Goal: Navigation & Orientation: Understand site structure

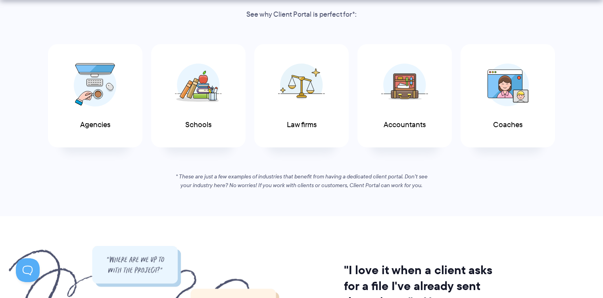
scroll to position [476, 0]
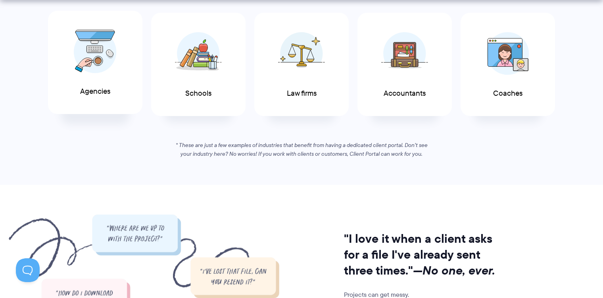
click at [103, 57] on img at bounding box center [95, 52] width 43 height 44
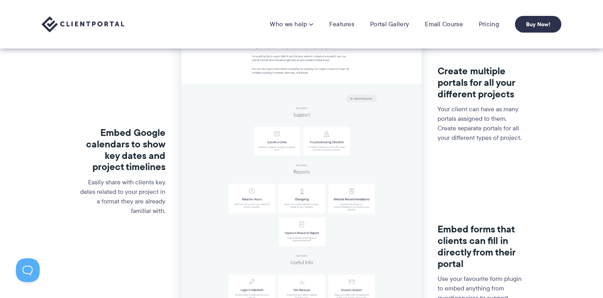
scroll to position [119, 0]
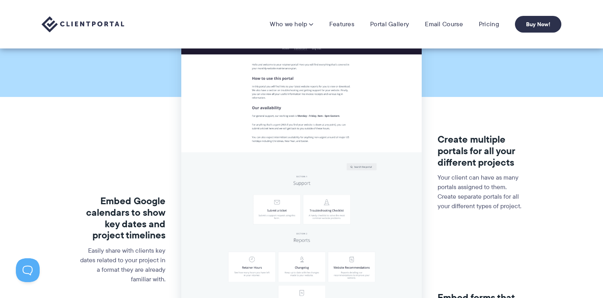
click at [100, 18] on img at bounding box center [83, 24] width 83 height 16
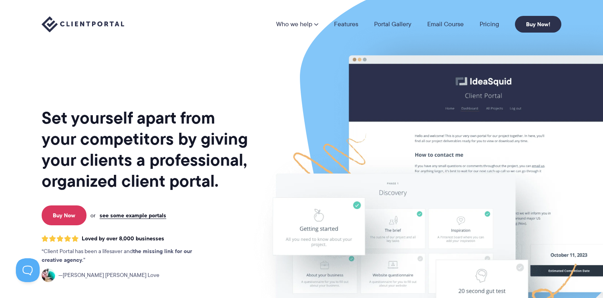
click at [485, 102] on img at bounding box center [461, 196] width 445 height 380
click at [467, 106] on img at bounding box center [461, 196] width 445 height 380
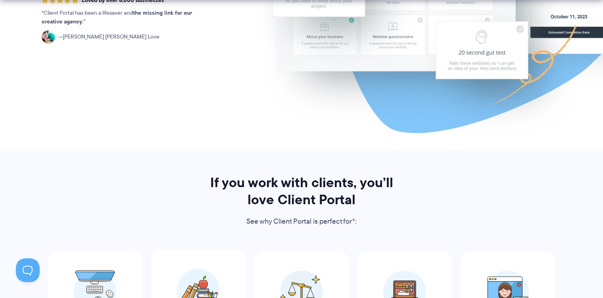
scroll to position [436, 0]
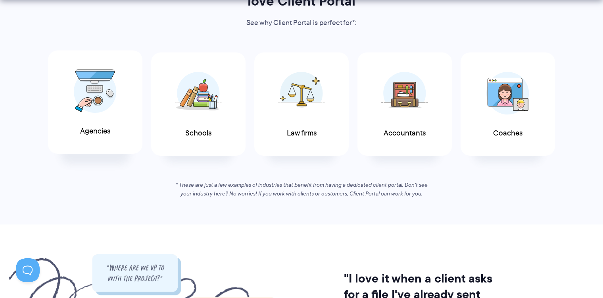
click at [84, 92] on img at bounding box center [95, 91] width 43 height 44
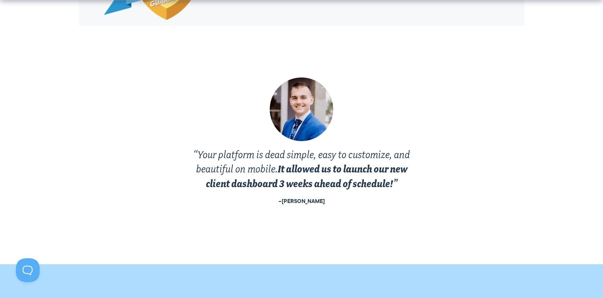
scroll to position [1547, 0]
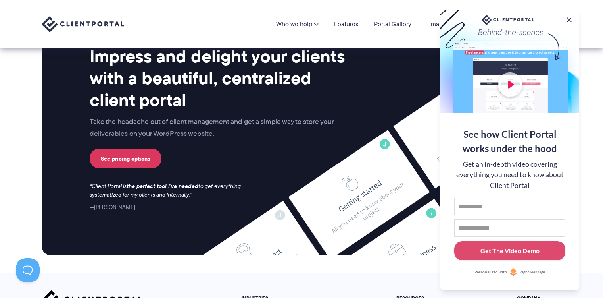
scroll to position [3066, 0]
